Goal: Transaction & Acquisition: Purchase product/service

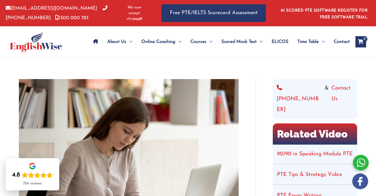
scroll to position [26, 0]
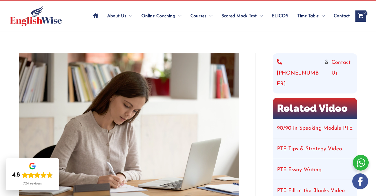
click at [286, 126] on link "90/90 in Speaking Module PTE" at bounding box center [315, 128] width 76 height 5
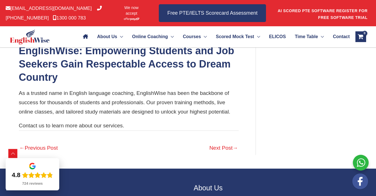
scroll to position [1356, 0]
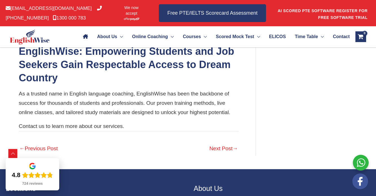
click at [219, 150] on link "Next Post →" at bounding box center [223, 148] width 28 height 12
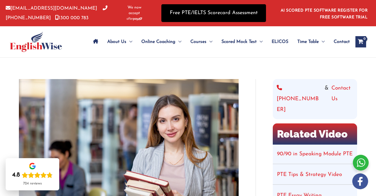
click at [231, 11] on link "Free PTE/IELTS Scorecard Assessment" at bounding box center [213, 13] width 105 height 18
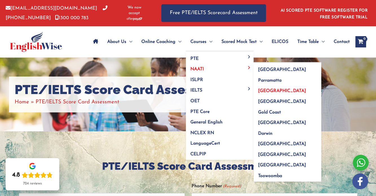
click at [265, 90] on span "[GEOGRAPHIC_DATA]" at bounding box center [282, 91] width 48 height 5
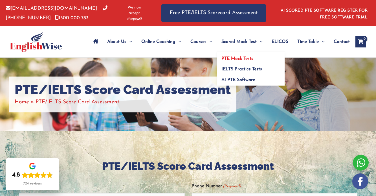
click at [234, 58] on span "PTE Mock Tests" at bounding box center [237, 58] width 32 height 5
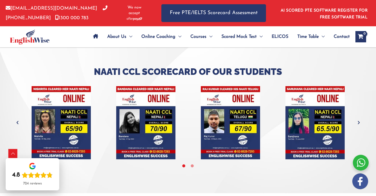
scroll to position [1775, 0]
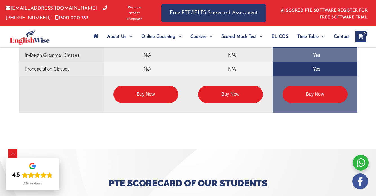
scroll to position [1452, 0]
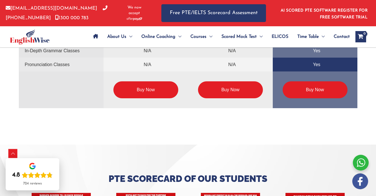
click at [215, 93] on link "Buy Now" at bounding box center [230, 89] width 65 height 17
